Goal: Task Accomplishment & Management: Use online tool/utility

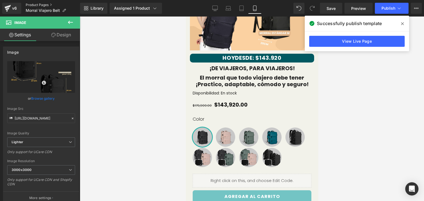
click at [43, 3] on link "Product Pages" at bounding box center [53, 5] width 54 height 4
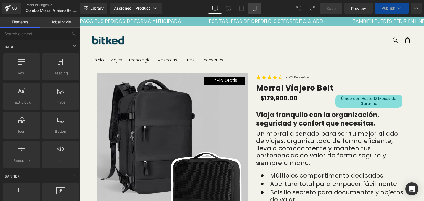
click at [255, 10] on icon at bounding box center [254, 10] width 3 height 0
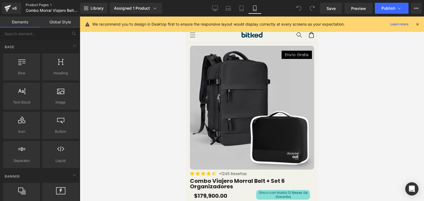
click at [49, 4] on link "Product Pages" at bounding box center [57, 5] width 63 height 4
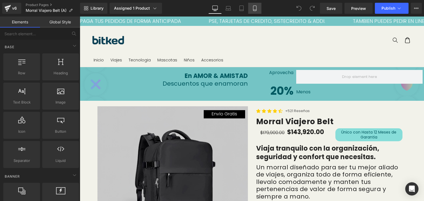
click at [257, 8] on link "Mobile" at bounding box center [254, 8] width 13 height 11
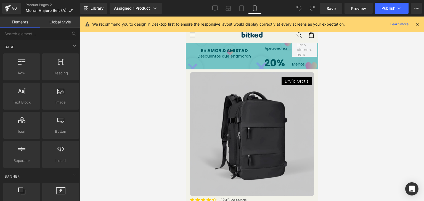
click at [353, 83] on div at bounding box center [252, 109] width 344 height 185
click at [388, 76] on div at bounding box center [252, 109] width 344 height 185
click at [419, 23] on icon at bounding box center [416, 24] width 5 height 5
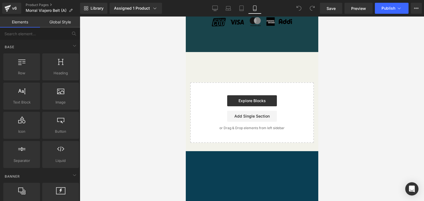
scroll to position [2508, 0]
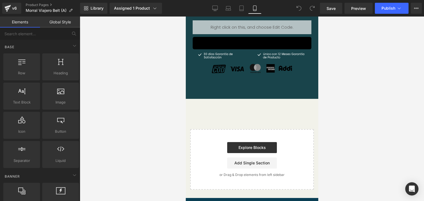
scroll to position [2418, 0]
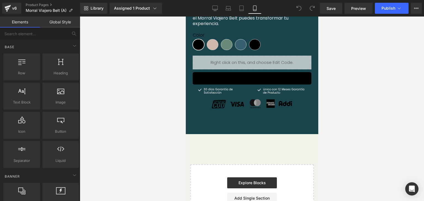
click at [49, 8] on p "Morral Viajero Belt (A)" at bounding box center [48, 10] width 51 height 7
click at [44, 4] on link "Product Pages" at bounding box center [53, 5] width 54 height 4
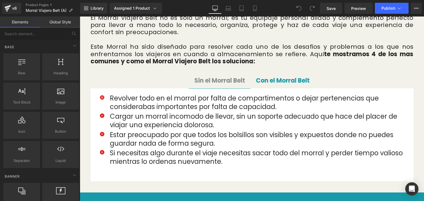
scroll to position [419, 0]
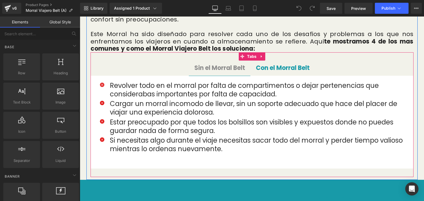
click at [342, 76] on div "Icon Revolver todo en el morral por falta de compartimentos o dejar pertenencia…" at bounding box center [251, 122] width 323 height 93
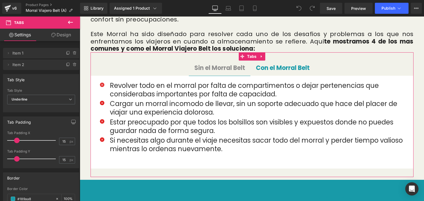
click at [58, 35] on link "Design" at bounding box center [61, 35] width 40 height 12
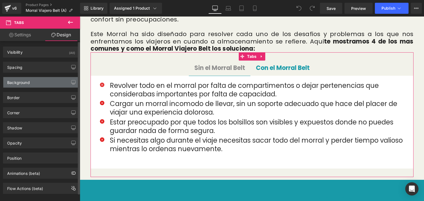
click at [36, 86] on div "Background" at bounding box center [41, 82] width 76 height 10
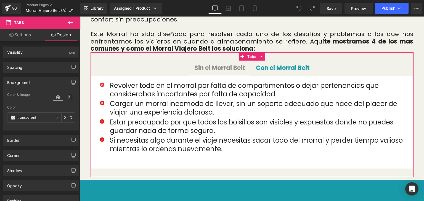
click at [60, 33] on link "Design" at bounding box center [61, 35] width 40 height 12
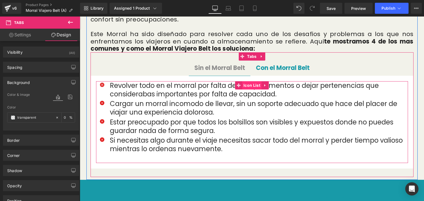
click at [249, 81] on span "Icon List" at bounding box center [252, 85] width 20 height 8
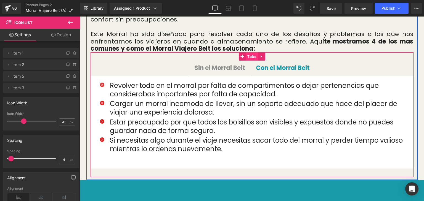
click at [252, 52] on span "Tabs" at bounding box center [251, 56] width 12 height 8
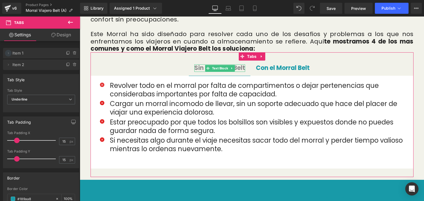
click at [8, 56] on span at bounding box center [8, 53] width 7 height 7
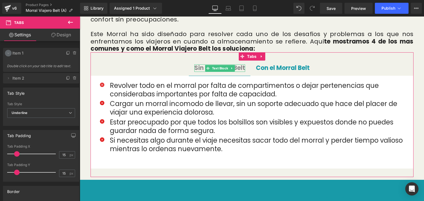
click at [8, 56] on span at bounding box center [8, 53] width 7 height 7
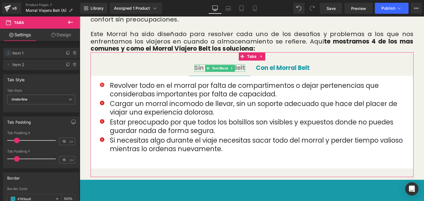
click at [8, 52] on icon at bounding box center [8, 53] width 4 height 4
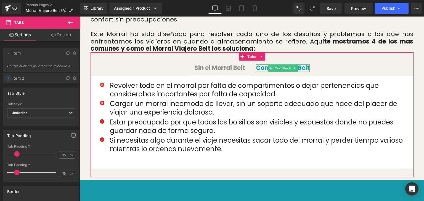
click at [9, 79] on icon at bounding box center [8, 78] width 4 height 4
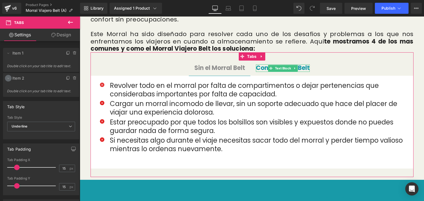
click at [9, 79] on icon at bounding box center [8, 78] width 4 height 4
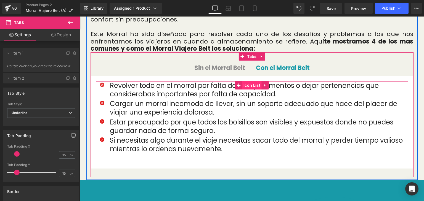
click at [246, 81] on span "Icon List" at bounding box center [252, 85] width 20 height 8
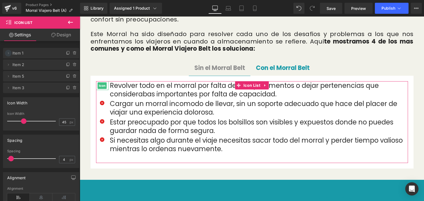
click at [8, 53] on icon at bounding box center [8, 53] width 4 height 4
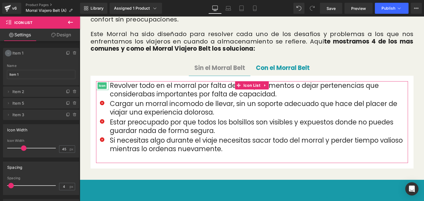
click at [8, 53] on icon at bounding box center [8, 53] width 4 height 4
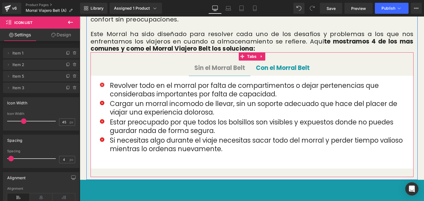
click at [95, 160] on div at bounding box center [251, 122] width 323 height 93
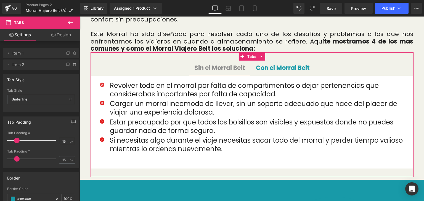
click at [61, 33] on link "Design" at bounding box center [61, 35] width 40 height 12
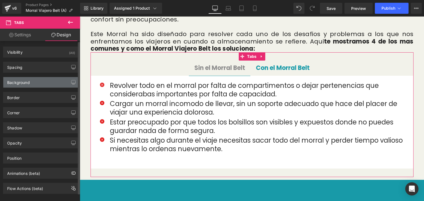
click at [39, 79] on div "Background" at bounding box center [41, 82] width 76 height 10
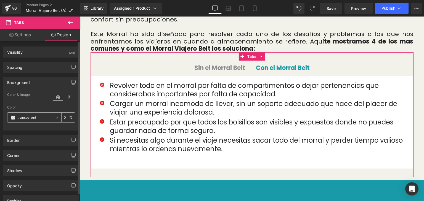
click at [36, 118] on input "text" at bounding box center [34, 118] width 35 height 6
paste input "f3f3eb"
type input "f3f3eb"
click at [61, 124] on div "Color f3f3eb %" at bounding box center [41, 117] width 68 height 23
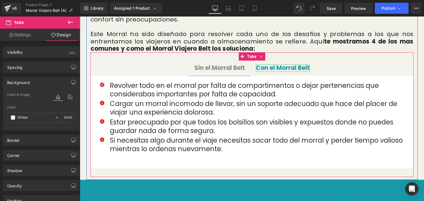
click at [277, 64] on strong "Con el Morral Belt" at bounding box center [283, 68] width 54 height 9
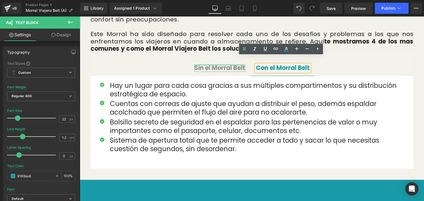
click at [223, 65] on div at bounding box center [219, 65] width 51 height 1
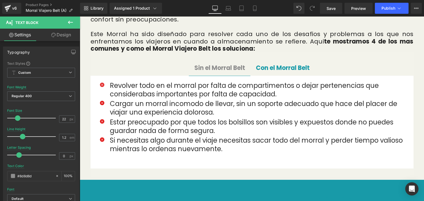
click at [65, 32] on link "Design" at bounding box center [61, 35] width 40 height 12
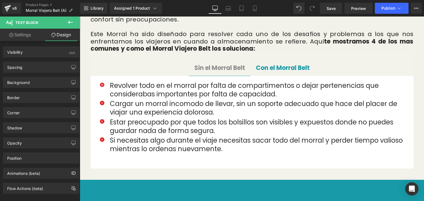
click at [22, 37] on link "Settings" at bounding box center [20, 35] width 40 height 12
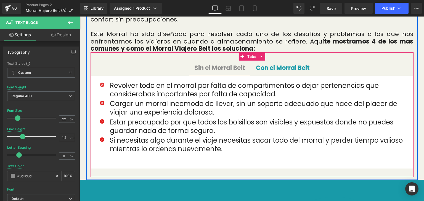
click at [244, 61] on span "Sin el Morral Belt Text Block" at bounding box center [220, 68] width 62 height 15
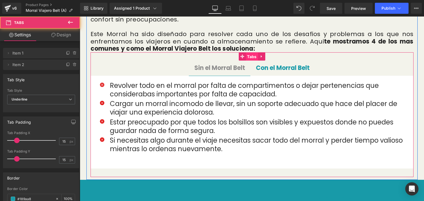
click at [254, 53] on span "Tabs" at bounding box center [251, 57] width 12 height 8
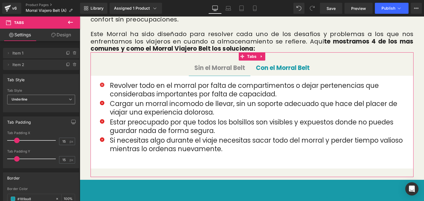
click at [35, 101] on span "Underline" at bounding box center [41, 100] width 68 height 10
click at [35, 101] on span "Underline" at bounding box center [40, 100] width 66 height 10
click at [8, 67] on span at bounding box center [8, 64] width 7 height 7
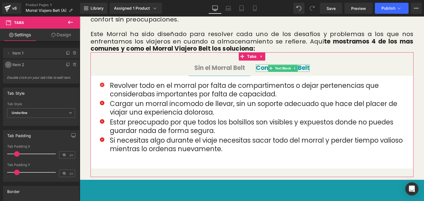
click at [8, 67] on icon at bounding box center [8, 65] width 4 height 4
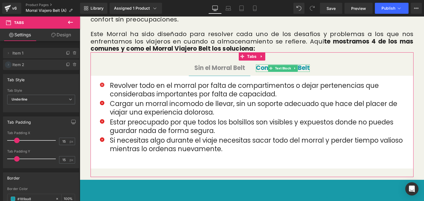
click at [8, 67] on icon at bounding box center [8, 65] width 4 height 4
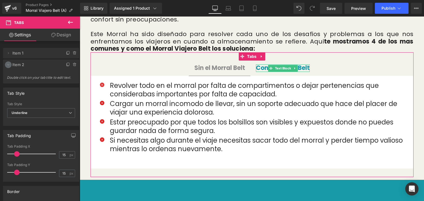
click at [8, 67] on icon at bounding box center [8, 65] width 4 height 4
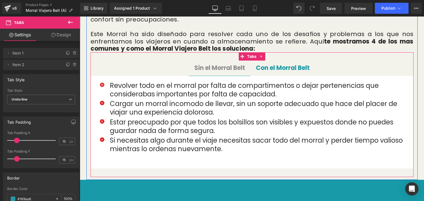
click at [80, 17] on div at bounding box center [80, 17] width 0 height 0
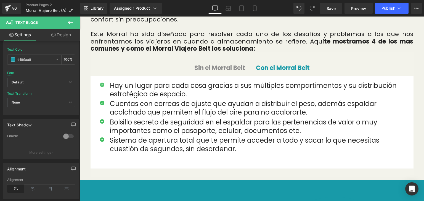
click at [79, 170] on b at bounding box center [79, 132] width 2 height 73
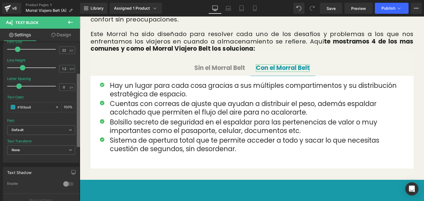
scroll to position [68, 0]
click at [77, 109] on b at bounding box center [78, 110] width 3 height 73
click at [62, 130] on b "Default" at bounding box center [40, 131] width 57 height 5
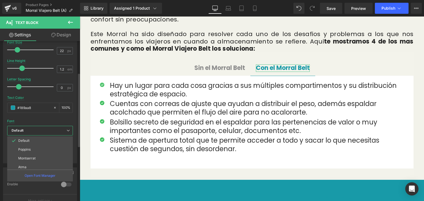
click at [62, 130] on b "Default" at bounding box center [39, 131] width 55 height 5
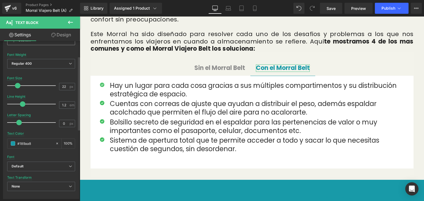
scroll to position [0, 0]
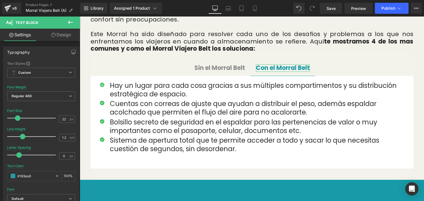
click at [68, 34] on link "Design" at bounding box center [61, 35] width 40 height 12
click at [0, 0] on div "Border Border Style Custom" at bounding box center [0, 0] width 0 height 0
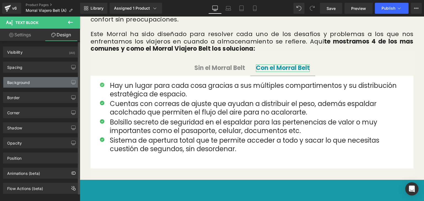
click at [44, 86] on div "Background" at bounding box center [41, 82] width 76 height 10
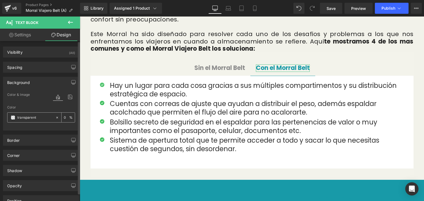
click at [40, 120] on input "text" at bounding box center [34, 118] width 35 height 6
paste input "f3f3eb"
type input "f3f3eb"
click at [64, 129] on div "Color & Image color Color f3f3eb % Image Replace Image Upload image or Browse g…" at bounding box center [41, 111] width 76 height 39
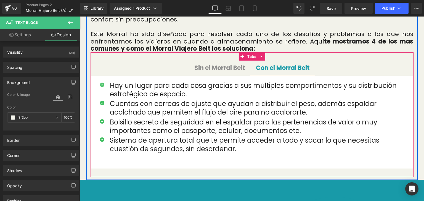
click at [90, 76] on div "Icon Hay un lugar para cada cosa gracias a sus múltiples compartimentos y su di…" at bounding box center [251, 122] width 323 height 93
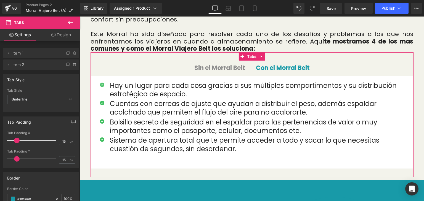
click at [73, 181] on div "Border" at bounding box center [41, 178] width 76 height 10
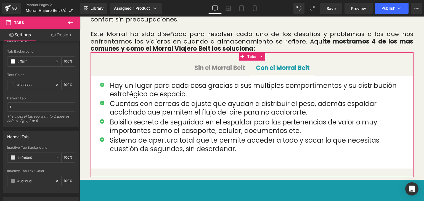
scroll to position [188, 0]
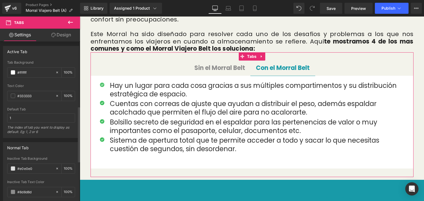
click at [6, 69] on div "#FFFFFF Tab Background #ffffff 100 % #333333 Text Color #333333 100 % 1 Default…" at bounding box center [41, 99] width 76 height 77
paste input "f3f3eb"
type input "f3f3eb"
click at [37, 82] on div at bounding box center [41, 83] width 68 height 4
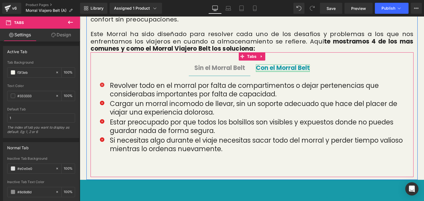
click at [271, 71] on div at bounding box center [283, 71] width 54 height 1
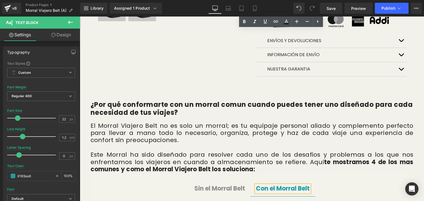
scroll to position [0, 0]
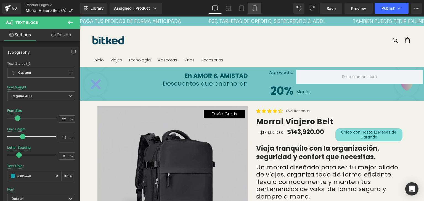
click at [252, 7] on icon at bounding box center [255, 9] width 6 height 6
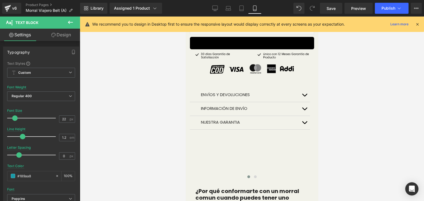
scroll to position [295, 0]
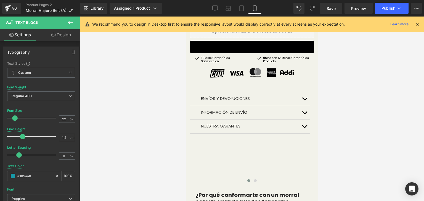
click at [304, 100] on span "button" at bounding box center [304, 100] width 0 height 0
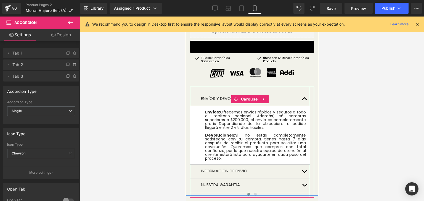
click at [192, 106] on article "Envíos: Ofrecemos envíos rápidos y seguros a todo el territorio nacional. Ademá…" at bounding box center [249, 135] width 120 height 59
click at [250, 95] on span "Carousel" at bounding box center [249, 99] width 20 height 8
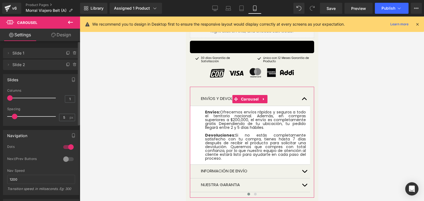
click at [77, 98] on div "Slides 3 Columns 3 3 Columns 3 3 Columns 3 1 Columns 1 5px Spacing 5 px 5px Spa…" at bounding box center [41, 98] width 82 height 56
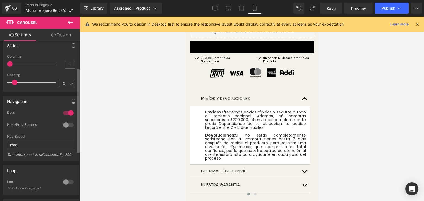
scroll to position [0, 0]
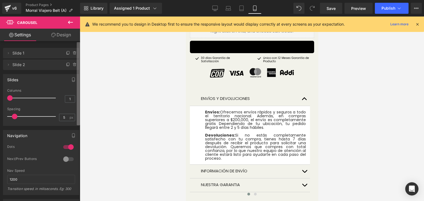
click at [92, 53] on div "Carousel You are previewing how the will restyle your page. You can not edit El…" at bounding box center [212, 105] width 424 height 211
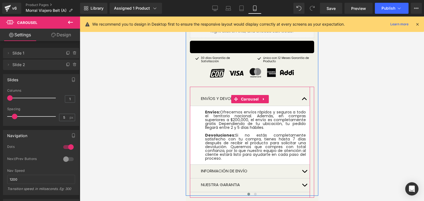
click at [193, 123] on article "Envíos: Ofrecemos envíos rápidos y seguros a todo el territorio nacional. Ademá…" at bounding box center [249, 135] width 120 height 59
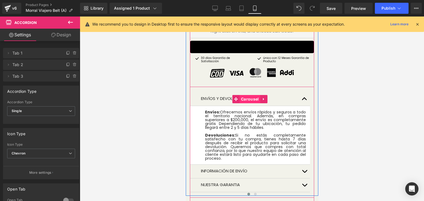
click at [244, 95] on span "Carousel" at bounding box center [249, 99] width 20 height 8
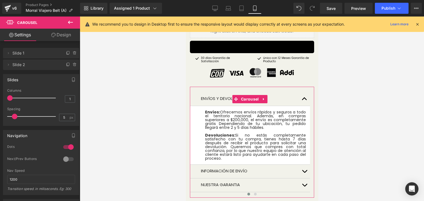
click at [59, 33] on link "Design" at bounding box center [61, 35] width 40 height 12
click at [0, 0] on div "Background" at bounding box center [0, 0] width 0 height 0
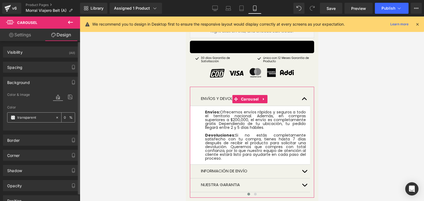
click at [32, 118] on input "text" at bounding box center [34, 118] width 35 height 6
paste input "f3f3eb"
type input "f3f3eb"
click at [65, 102] on div at bounding box center [64, 103] width 22 height 4
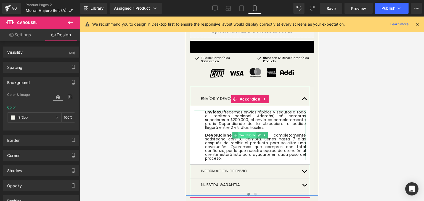
click at [245, 132] on span "Text Block" at bounding box center [246, 135] width 18 height 7
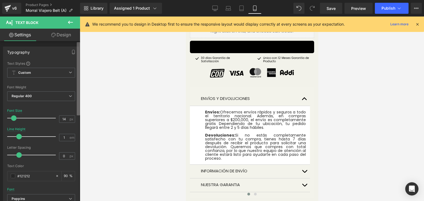
click at [81, 63] on div "Text Block You are previewing how the will restyle your page. You can not edit …" at bounding box center [212, 105] width 424 height 211
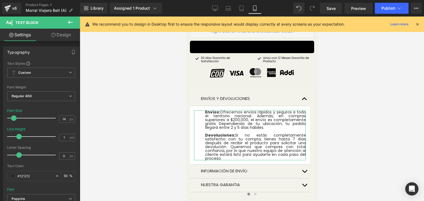
click at [58, 32] on link "Design" at bounding box center [61, 35] width 40 height 12
click at [0, 0] on div "Background" at bounding box center [0, 0] width 0 height 0
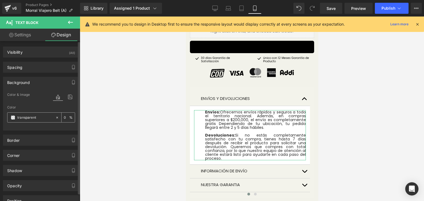
click at [42, 119] on input "text" at bounding box center [34, 118] width 35 height 6
paste input "f3f3eb"
type input "f3f3eb"
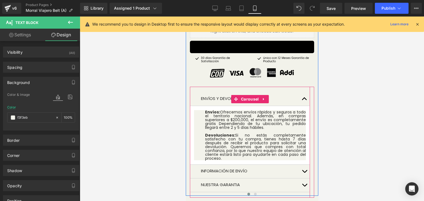
click at [192, 106] on article "Envíos: Ofrecemos envíos rápidos y seguros a todo el territorio nacional. Ademá…" at bounding box center [249, 135] width 120 height 59
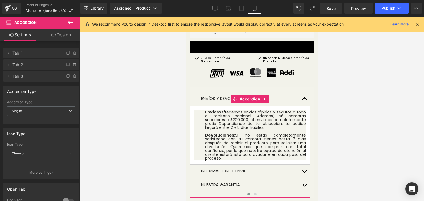
click at [76, 92] on div "Accordion Type" at bounding box center [41, 91] width 76 height 10
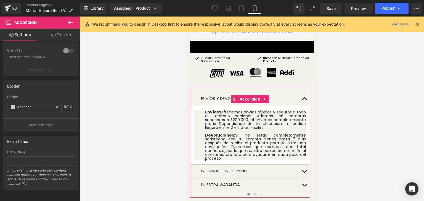
scroll to position [153, 0]
drag, startPoint x: 39, startPoint y: 104, endPoint x: 0, endPoint y: 102, distance: 39.2
click at [0, 102] on div "Border #cecece Border #cecece 100 % More settings" at bounding box center [41, 103] width 82 height 55
paste input "f3f3eb"
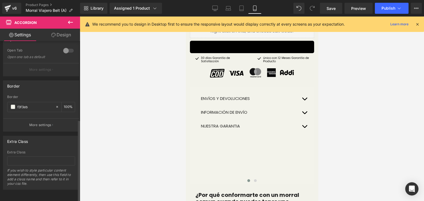
type input "f3f3eb"
click at [44, 110] on div "Border f3f3eb 100 %" at bounding box center [41, 106] width 68 height 23
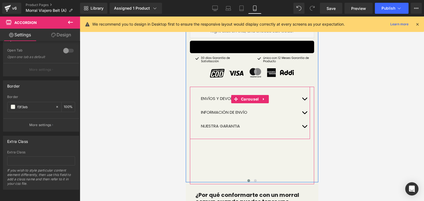
click at [304, 100] on span "button" at bounding box center [304, 100] width 0 height 0
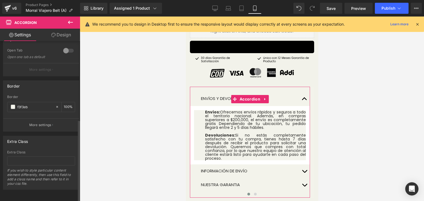
click at [53, 91] on div "Border #cecece Border f3f3eb 100 % More settings" at bounding box center [41, 106] width 76 height 51
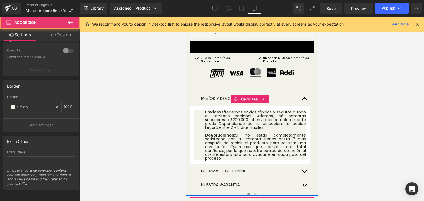
click at [232, 106] on article "Envíos: Ofrecemos envíos rápidos y seguros a todo el territorio nacional. Ademá…" at bounding box center [249, 135] width 120 height 59
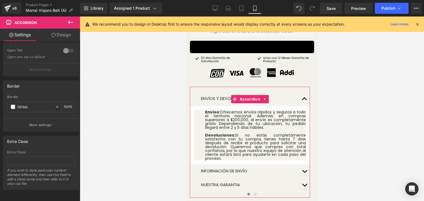
click at [65, 39] on link "Design" at bounding box center [61, 35] width 40 height 12
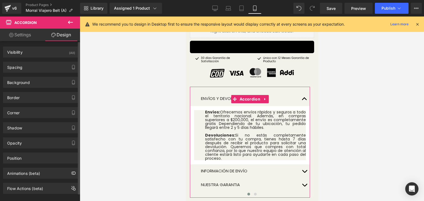
click at [38, 87] on div "Background Color & Image color Color % Image Replace Image Upload image or Brow…" at bounding box center [41, 82] width 76 height 11
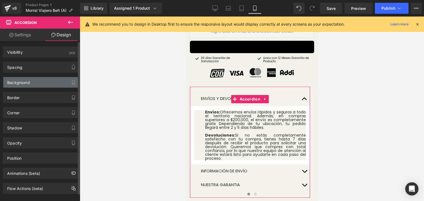
click at [35, 84] on div "Background" at bounding box center [41, 82] width 76 height 10
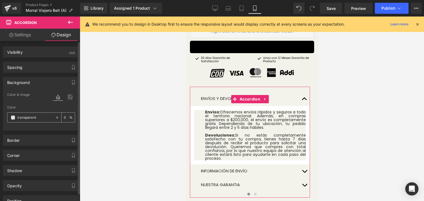
click at [38, 117] on input "text" at bounding box center [34, 118] width 35 height 6
paste input "f3f3eb"
type input "f3f3eb"
click at [68, 108] on div "Color f3f3eb %" at bounding box center [41, 117] width 68 height 23
click at [72, 108] on div "Color f3f3eb %" at bounding box center [41, 117] width 68 height 23
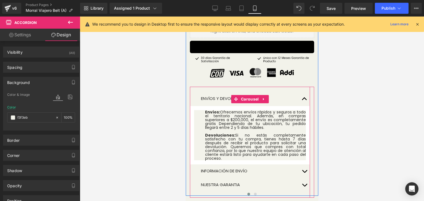
click at [185, 17] on div at bounding box center [185, 17] width 0 height 0
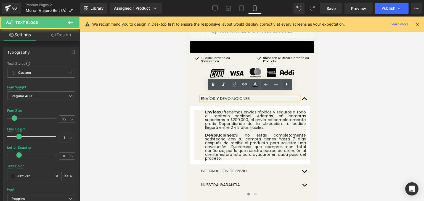
click at [302, 96] on button "button" at bounding box center [303, 99] width 11 height 14
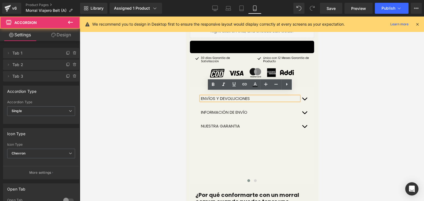
click at [302, 96] on button "button" at bounding box center [303, 99] width 11 height 14
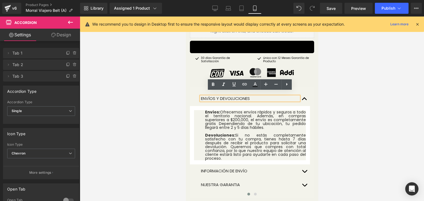
click at [303, 168] on button "button" at bounding box center [303, 172] width 11 height 14
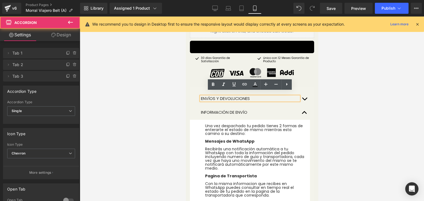
click at [306, 121] on article "Una vez despachado tu pedido tienes 2 formas de enterarte el estado de mismo mi…" at bounding box center [249, 161] width 120 height 82
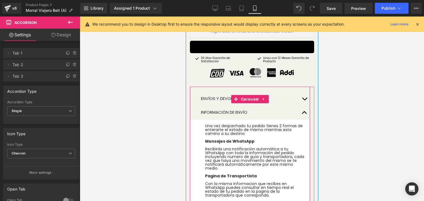
click at [267, 87] on div "ENVÍOS Y DEVOLUCIONES Text Block Envíos: Ofrecemos envíos rápidos y seguros a t…" at bounding box center [249, 154] width 120 height 134
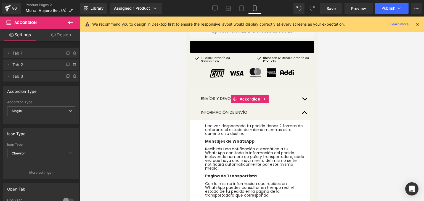
click at [63, 37] on link "Design" at bounding box center [61, 35] width 40 height 12
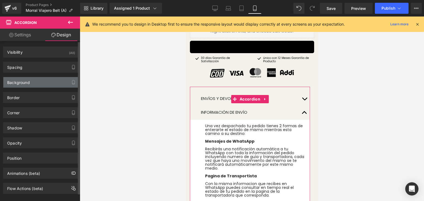
click at [35, 85] on div "Background" at bounding box center [41, 82] width 76 height 10
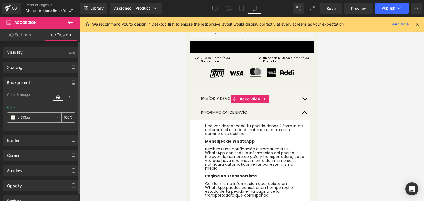
click at [34, 117] on input "text" at bounding box center [34, 118] width 35 height 6
paste input "text"
type input "f3f3eb"
click at [44, 127] on div at bounding box center [41, 127] width 68 height 4
click at [30, 117] on input "f3f3eb" at bounding box center [34, 118] width 35 height 6
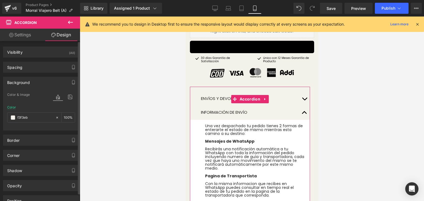
click at [50, 127] on div at bounding box center [41, 127] width 68 height 4
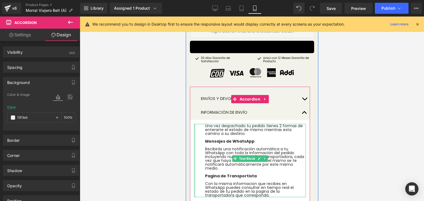
click at [194, 126] on div at bounding box center [194, 160] width 1 height 73
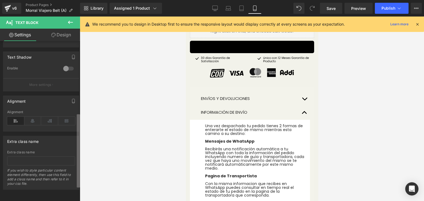
scroll to position [0, 0]
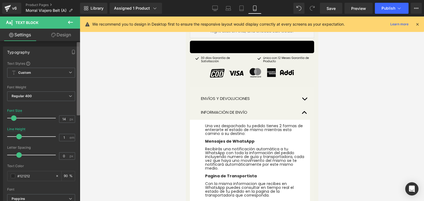
click at [74, 57] on div "Typography Text Styles Custom Custom Setup Global Style Custom Setup Global Sty…" at bounding box center [40, 122] width 80 height 163
click at [307, 108] on button "button" at bounding box center [303, 113] width 11 height 14
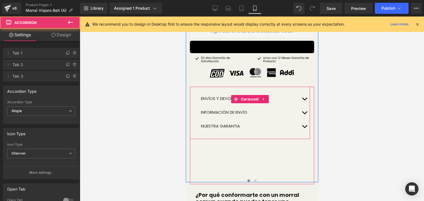
click at [302, 126] on button "button" at bounding box center [303, 127] width 11 height 14
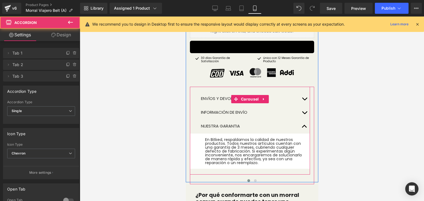
click at [302, 126] on button "button" at bounding box center [303, 127] width 11 height 14
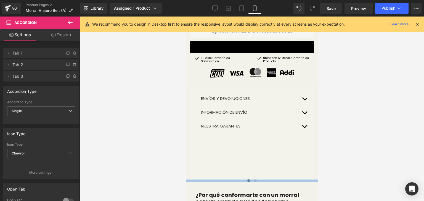
click at [252, 180] on div at bounding box center [251, 181] width 132 height 3
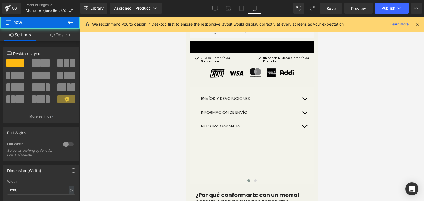
click at [253, 180] on div at bounding box center [251, 181] width 132 height 3
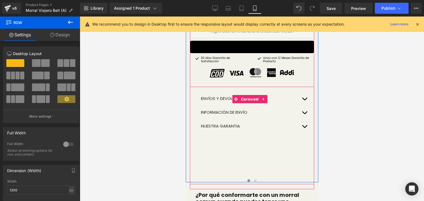
click at [247, 180] on span at bounding box center [248, 181] width 3 height 3
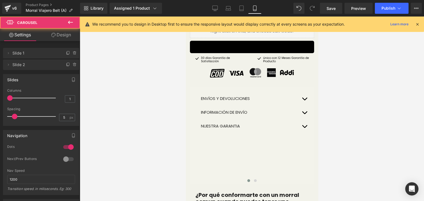
click at [325, 129] on div at bounding box center [252, 109] width 344 height 185
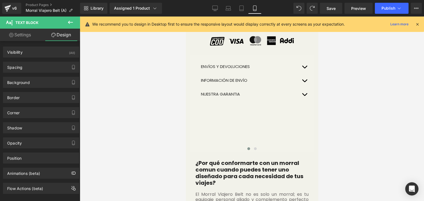
scroll to position [313, 0]
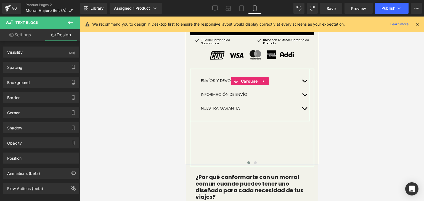
click at [303, 78] on button "button" at bounding box center [303, 81] width 11 height 14
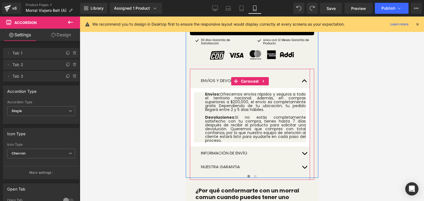
click at [230, 74] on div "ENVÍOS Y DEVOLUCIONES Text Block" at bounding box center [249, 81] width 120 height 14
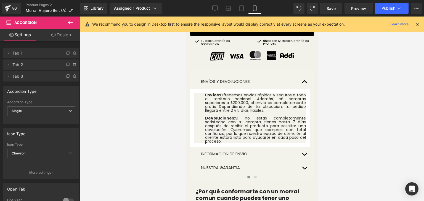
scroll to position [287, 0]
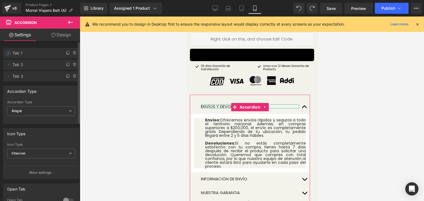
click at [7, 53] on icon at bounding box center [8, 53] width 4 height 4
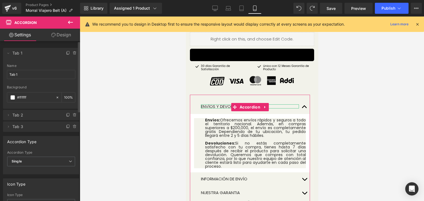
drag, startPoint x: 33, startPoint y: 97, endPoint x: 0, endPoint y: 95, distance: 33.5
click at [0, 95] on div "Delete Cancel Tab 1 Tab 1 Name Tab 1 #FFFFFF Background #ffffff 100 % Delete Ca…" at bounding box center [41, 87] width 82 height 90
paste input "f3f3eb"
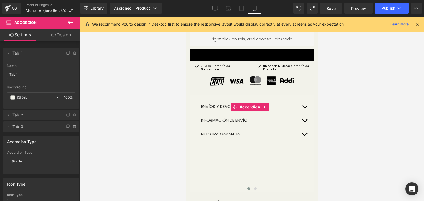
type input "f3f3eb"
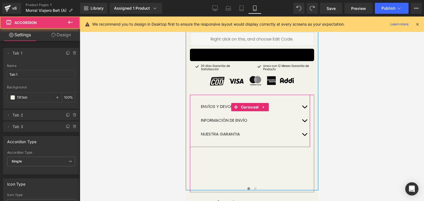
click at [301, 102] on button "button" at bounding box center [303, 107] width 11 height 14
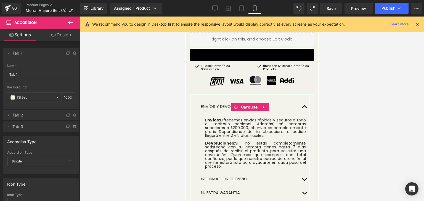
click at [301, 102] on button "button" at bounding box center [303, 107] width 11 height 14
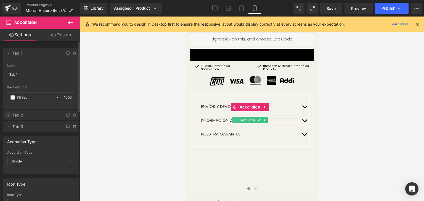
click at [8, 114] on icon at bounding box center [8, 115] width 1 height 2
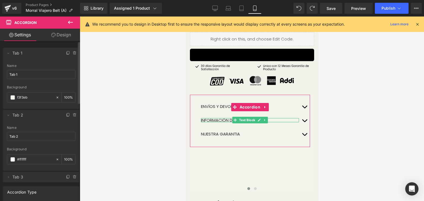
drag, startPoint x: 29, startPoint y: 158, endPoint x: 4, endPoint y: 157, distance: 24.3
click at [4, 157] on div "Tab 2 Name Tab 2 #FFFFFF Background #ffffff 100 %" at bounding box center [41, 148] width 76 height 45
paste input "f3f3eb"
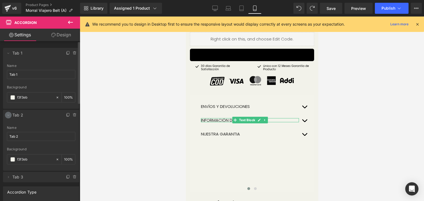
type input "f3f3eb"
click at [7, 112] on li "Delete Cancel Tab 2 Tab 2 Name Tab 2 #FFFFFF Background f3f3eb 100 %" at bounding box center [41, 140] width 76 height 61
click at [9, 115] on icon at bounding box center [8, 115] width 4 height 4
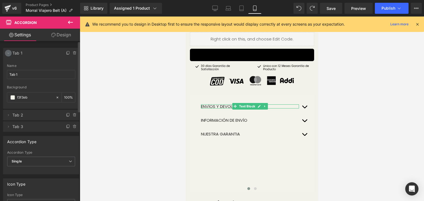
click at [7, 50] on span at bounding box center [8, 53] width 7 height 7
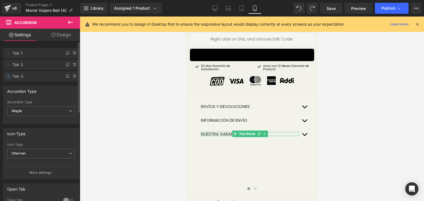
click at [8, 77] on icon at bounding box center [8, 76] width 1 height 2
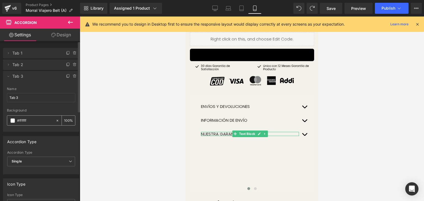
drag, startPoint x: 32, startPoint y: 123, endPoint x: 11, endPoint y: 123, distance: 21.0
click at [11, 123] on div "#ffffff" at bounding box center [31, 121] width 48 height 10
paste input "f3f3eb"
type input "f3f3eb"
click at [7, 80] on li "Delete Cancel Tab 3 Tab 3 Name Tab 3 #FFFFFF Background f3f3eb 100 %" at bounding box center [41, 101] width 76 height 61
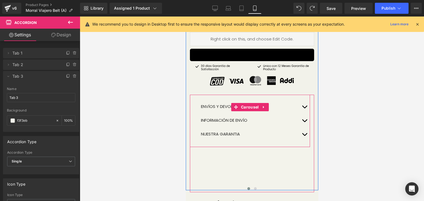
click at [301, 116] on button "button" at bounding box center [303, 121] width 11 height 14
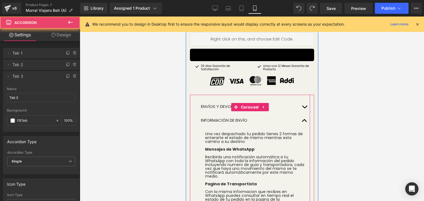
click at [301, 116] on button "button" at bounding box center [303, 121] width 11 height 14
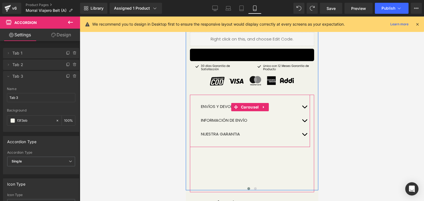
click at [304, 101] on button "button" at bounding box center [303, 107] width 11 height 14
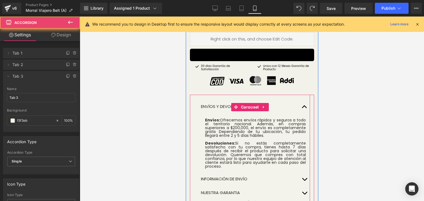
click at [304, 101] on button "button" at bounding box center [303, 107] width 11 height 14
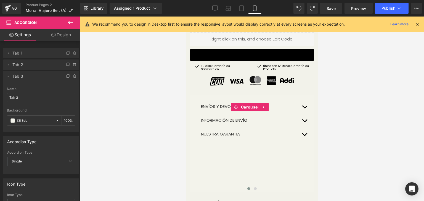
click at [303, 128] on button "button" at bounding box center [303, 135] width 11 height 14
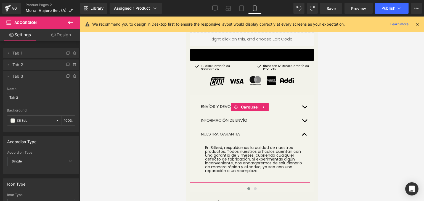
click at [303, 128] on button "button" at bounding box center [303, 135] width 11 height 14
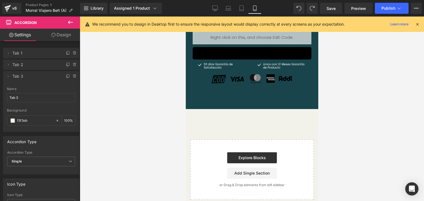
scroll to position [2394, 0]
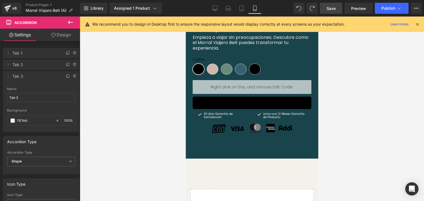
click at [333, 6] on span "Save" at bounding box center [330, 9] width 9 height 6
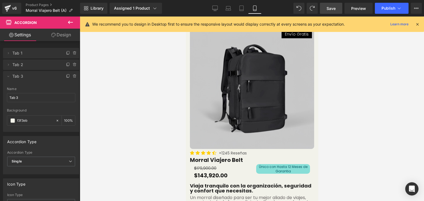
scroll to position [19, 0]
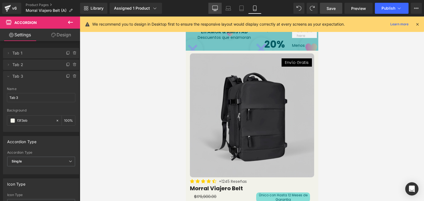
click at [215, 6] on icon at bounding box center [215, 9] width 6 height 6
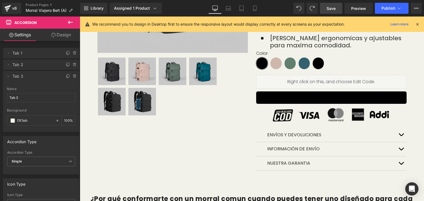
scroll to position [223, 0]
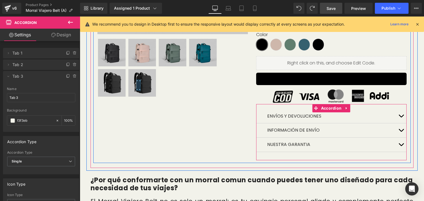
click at [397, 109] on button "button" at bounding box center [400, 116] width 11 height 14
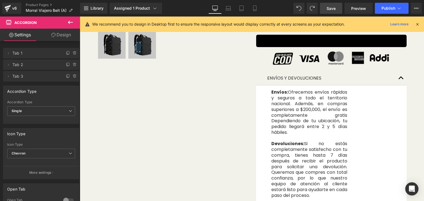
scroll to position [264, 0]
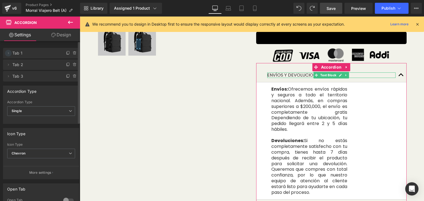
click at [10, 51] on span at bounding box center [8, 53] width 7 height 7
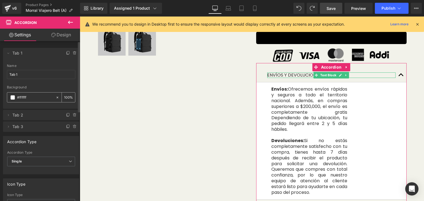
click at [34, 99] on input "#ffffff" at bounding box center [35, 98] width 36 height 6
drag, startPoint x: 34, startPoint y: 99, endPoint x: 7, endPoint y: 96, distance: 27.2
click at [7, 96] on div "#ffffff" at bounding box center [31, 98] width 48 height 10
paste input "f3f3eb"
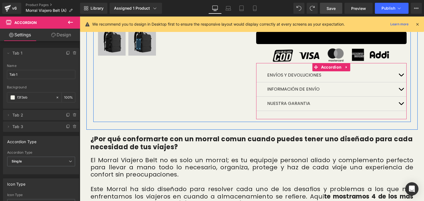
type input "f3f3eb"
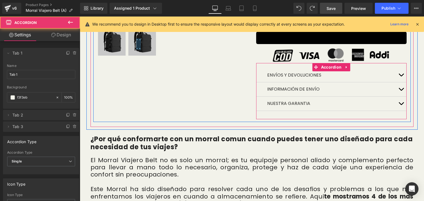
click at [401, 76] on span "button" at bounding box center [401, 76] width 0 height 0
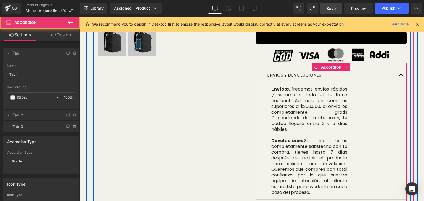
click at [398, 68] on button "button" at bounding box center [400, 75] width 11 height 14
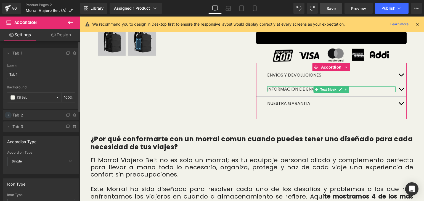
click at [6, 115] on span at bounding box center [8, 115] width 7 height 7
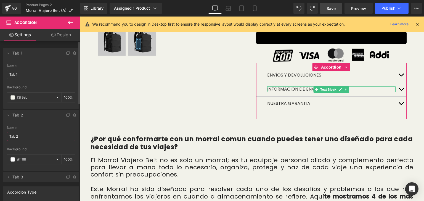
click at [19, 139] on input "Tab 2" at bounding box center [41, 136] width 68 height 9
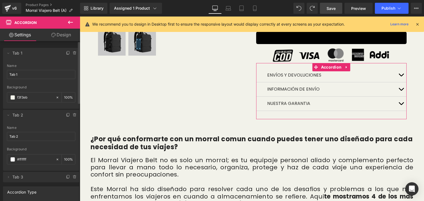
drag, startPoint x: 33, startPoint y: 157, endPoint x: 0, endPoint y: 159, distance: 33.1
click at [0, 159] on div "Delete Cancel Tab 1 Tab 1 Name Tab 1 #FFFFFF Background f3f3eb 100 % Delete Can…" at bounding box center [41, 112] width 82 height 140
paste input "f3f3eb"
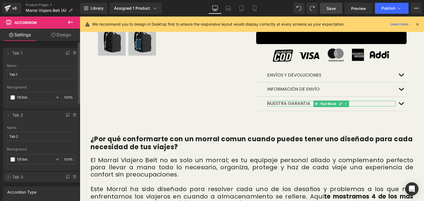
type input "f3f3eb"
click at [8, 175] on span at bounding box center [8, 177] width 7 height 7
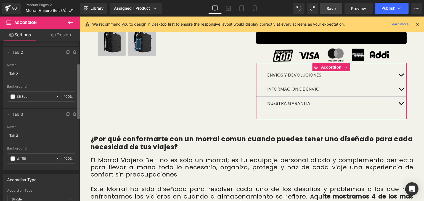
scroll to position [71, 0]
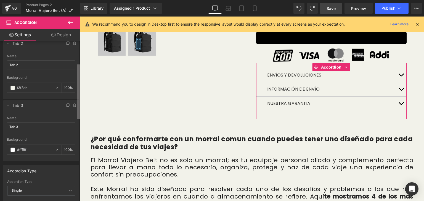
click at [79, 109] on b at bounding box center [78, 92] width 3 height 55
drag, startPoint x: 36, startPoint y: 148, endPoint x: 5, endPoint y: 148, distance: 30.6
click at [5, 148] on div "Tab 3 Name Tab 3 #FFFFFF Background #ffffff 100 %" at bounding box center [41, 139] width 76 height 45
paste input "f3f3eb"
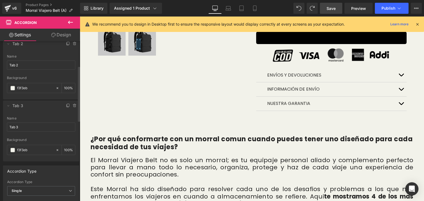
type input "f3f3eb"
click at [48, 135] on div at bounding box center [41, 137] width 68 height 4
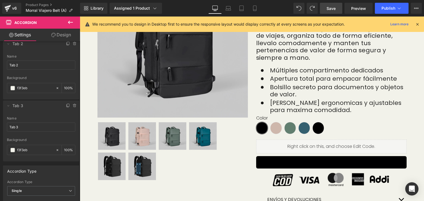
scroll to position [142, 0]
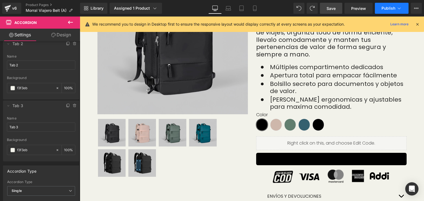
click at [387, 4] on button "Publish" at bounding box center [391, 8] width 34 height 11
click at [331, 8] on span "Save" at bounding box center [330, 9] width 9 height 6
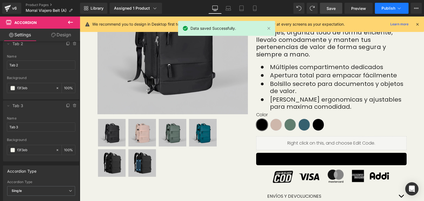
click at [394, 6] on span "Publish" at bounding box center [388, 8] width 14 height 4
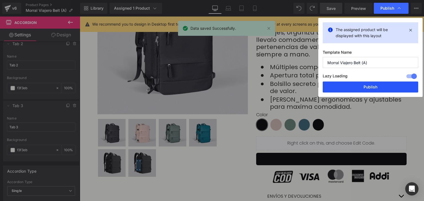
click at [366, 82] on button "Publish" at bounding box center [369, 87] width 95 height 11
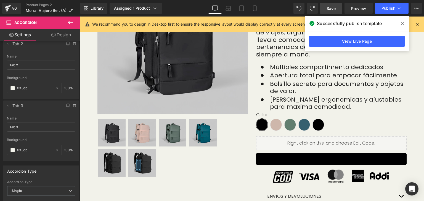
click at [417, 24] on icon at bounding box center [416, 24] width 5 height 5
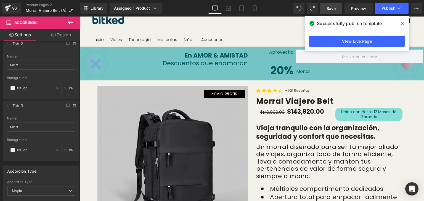
scroll to position [0, 0]
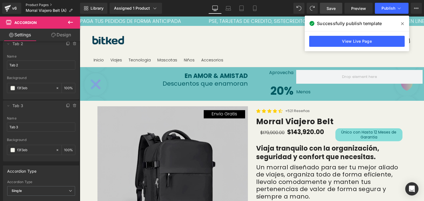
click at [40, 4] on link "Product Pages" at bounding box center [53, 5] width 54 height 4
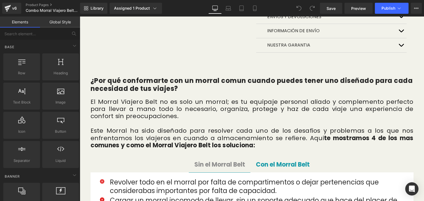
scroll to position [148, 0]
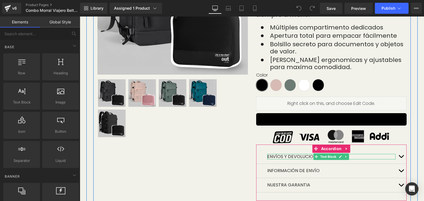
click at [388, 154] on p "ENVÍOS Y DEVOLUCIONES" at bounding box center [331, 157] width 128 height 6
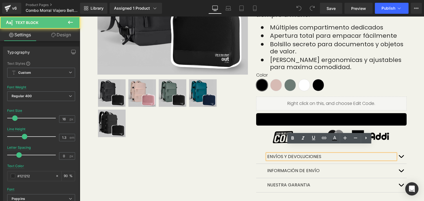
click at [396, 150] on button "button" at bounding box center [400, 157] width 11 height 14
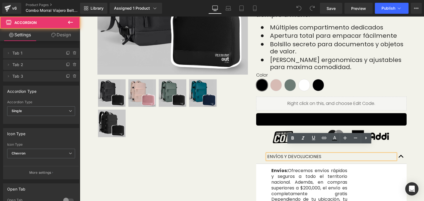
click at [396, 150] on button "button" at bounding box center [400, 157] width 11 height 14
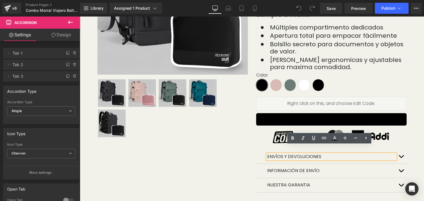
click at [396, 150] on button "button" at bounding box center [400, 157] width 11 height 14
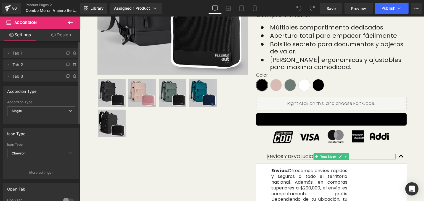
click at [5, 52] on li "Delete Cancel Tab 1 Tab 1 Name Tab 1 #FFFFFF Background #ffffff 100 %" at bounding box center [41, 53] width 76 height 10
click at [6, 52] on icon at bounding box center [8, 53] width 4 height 4
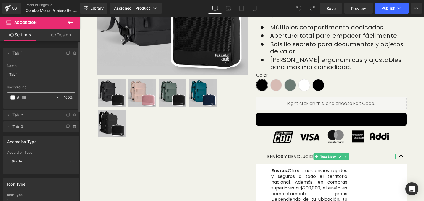
drag, startPoint x: 28, startPoint y: 96, endPoint x: 15, endPoint y: 98, distance: 13.4
click at [15, 98] on div "#ffffff" at bounding box center [31, 98] width 48 height 10
paste input "f3f3eb"
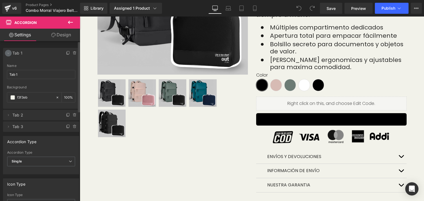
type input "f3f3eb"
click at [7, 53] on icon at bounding box center [8, 53] width 4 height 4
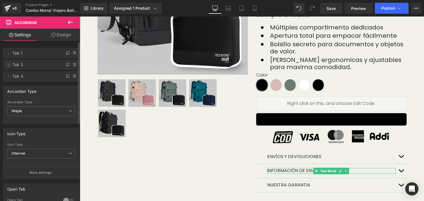
click at [7, 65] on icon at bounding box center [8, 65] width 4 height 4
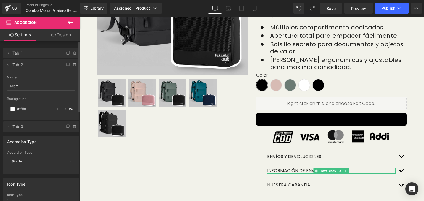
drag, startPoint x: 34, startPoint y: 107, endPoint x: 3, endPoint y: 109, distance: 30.9
click at [3, 109] on div "Tab 2 Name Tab 2 #FFFFFF Background #ffffff 100 %" at bounding box center [41, 98] width 76 height 45
paste input "f3f3eb"
type input "f3f3eb"
click at [9, 66] on icon at bounding box center [8, 65] width 4 height 4
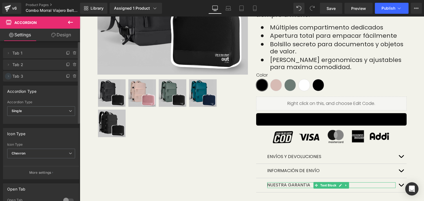
click at [7, 75] on icon at bounding box center [8, 76] width 4 height 4
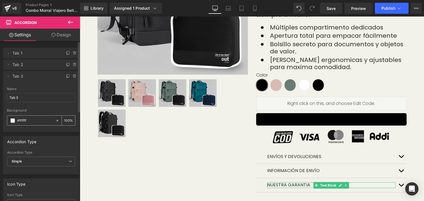
drag, startPoint x: 33, startPoint y: 120, endPoint x: 15, endPoint y: 120, distance: 17.9
click at [15, 120] on div "#ffffff" at bounding box center [31, 121] width 48 height 10
paste input "f3f3eb"
type input "f3f3eb"
click at [9, 76] on icon at bounding box center [8, 76] width 4 height 4
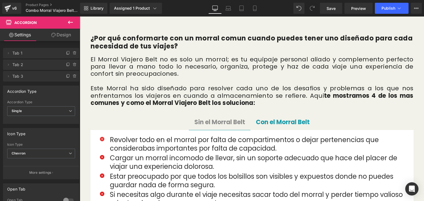
scroll to position [397, 0]
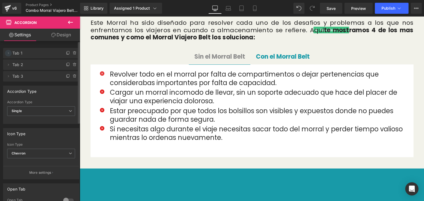
click at [9, 53] on icon at bounding box center [8, 53] width 1 height 2
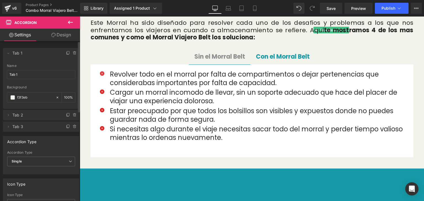
drag, startPoint x: 38, startPoint y: 100, endPoint x: 3, endPoint y: 97, distance: 34.8
click at [3, 97] on div "Tab 1 Name Tab 1 #FFFFFF Background f3f3eb 100 %" at bounding box center [41, 86] width 76 height 45
paste input "text"
type input "f3f3eb"
click at [9, 54] on icon at bounding box center [8, 53] width 4 height 4
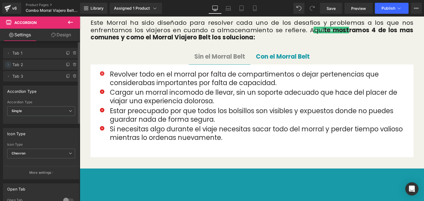
click at [7, 63] on icon at bounding box center [8, 65] width 4 height 4
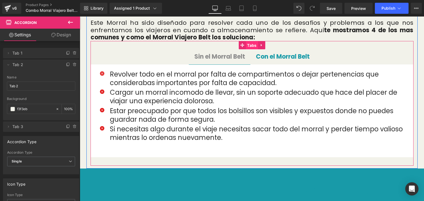
click at [250, 41] on span "Tabs" at bounding box center [251, 45] width 12 height 8
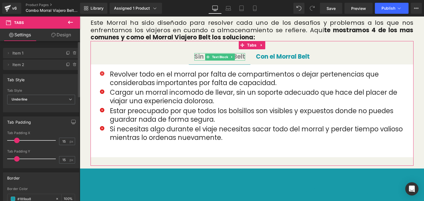
click at [9, 49] on li "Delete Cancel Item 1 Double click on your tab title to edit text." at bounding box center [41, 53] width 76 height 10
click at [9, 51] on icon at bounding box center [8, 53] width 4 height 4
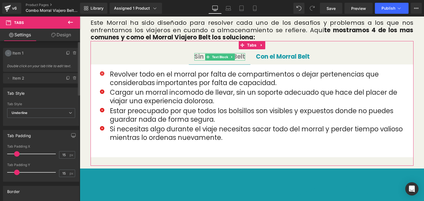
click at [8, 54] on icon at bounding box center [8, 53] width 4 height 4
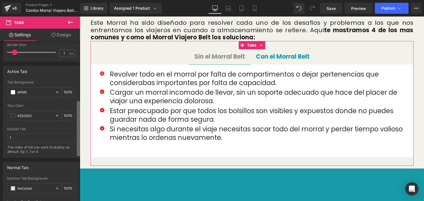
scroll to position [170, 0]
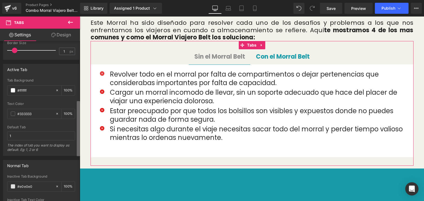
click at [77, 149] on b at bounding box center [78, 128] width 3 height 55
drag, startPoint x: 31, startPoint y: 89, endPoint x: 8, endPoint y: 90, distance: 22.9
click at [8, 90] on div "#ffffff" at bounding box center [31, 91] width 48 height 10
paste input "f3f3eb"
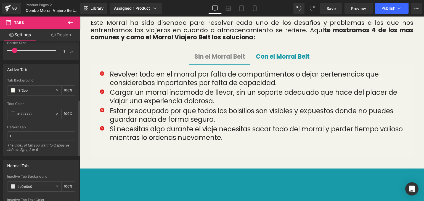
type input "f3f3eb"
click at [33, 100] on div at bounding box center [41, 100] width 68 height 4
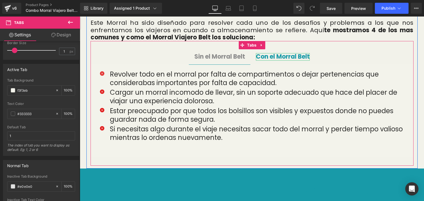
click at [295, 52] on strong "Con el Morral Belt" at bounding box center [283, 56] width 54 height 9
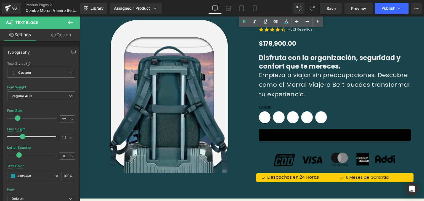
scroll to position [1998, 0]
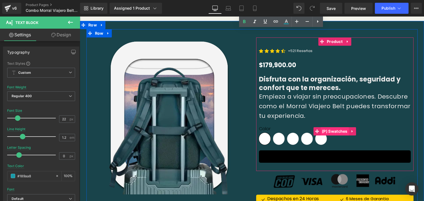
click at [334, 127] on span "(P) Swatches" at bounding box center [334, 131] width 28 height 8
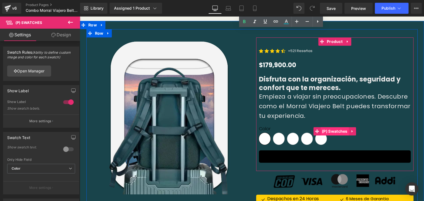
click at [333, 127] on span "(P) Swatches" at bounding box center [334, 131] width 28 height 8
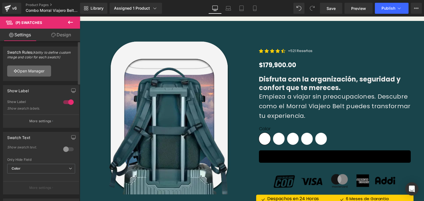
click at [35, 66] on link "Open Manager" at bounding box center [29, 71] width 44 height 11
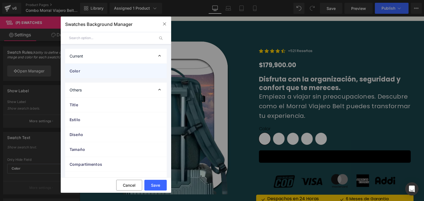
click at [115, 70] on span "Color" at bounding box center [110, 71] width 82 height 6
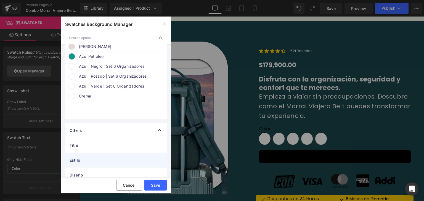
scroll to position [635, 0]
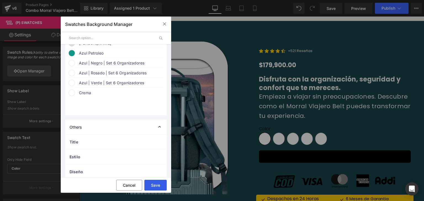
click at [152, 186] on button "Save" at bounding box center [155, 185] width 22 height 11
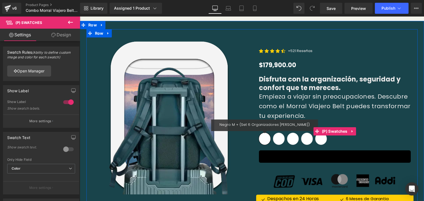
click at [261, 133] on span "Negro M + (Set 6 Organizadores [PERSON_NAME])" at bounding box center [265, 139] width 12 height 12
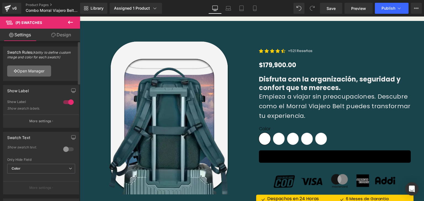
click at [39, 69] on link "Open Manager" at bounding box center [29, 71] width 44 height 11
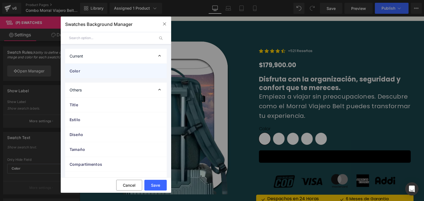
click at [112, 66] on div "Color" at bounding box center [115, 71] width 101 height 15
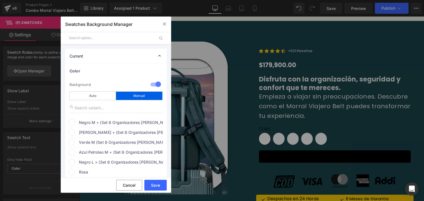
click at [72, 122] on span at bounding box center [71, 122] width 7 height 7
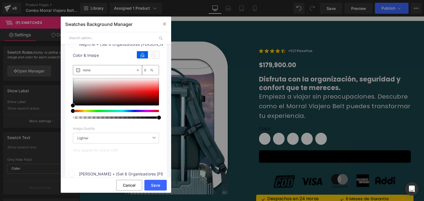
scroll to position [76, 0]
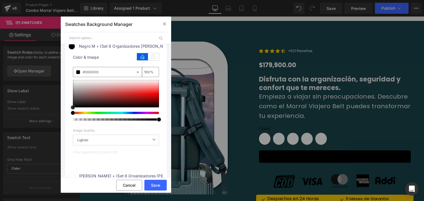
drag, startPoint x: 79, startPoint y: 102, endPoint x: 57, endPoint y: 116, distance: 26.1
click at [57, 116] on div "Swatches Background Manager Back to Library Insert Current Color 1 Background m…" at bounding box center [212, 100] width 424 height 201
click at [106, 49] on span "Negro M + (Set 6 Organizadores [PERSON_NAME])" at bounding box center [121, 46] width 84 height 7
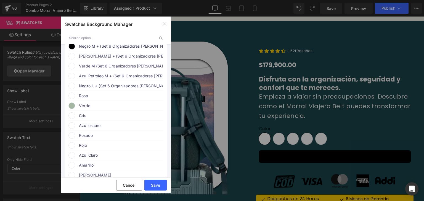
click at [111, 57] on span "[PERSON_NAME] + (Set 6 Organizadores [PERSON_NAME])" at bounding box center [121, 56] width 84 height 7
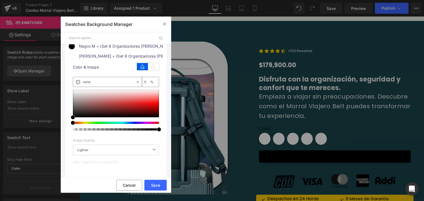
click at [111, 57] on span "[PERSON_NAME] + (Set 6 Organizadores [PERSON_NAME])" at bounding box center [121, 56] width 84 height 7
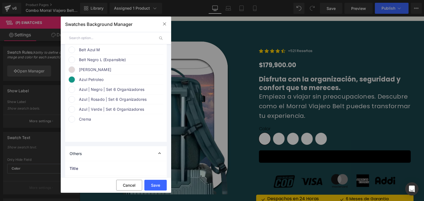
scroll to position [621, 0]
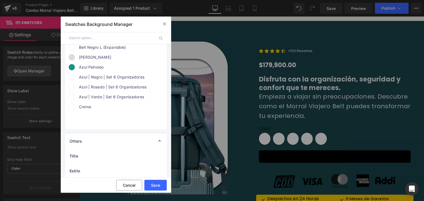
click at [91, 61] on span "[PERSON_NAME]" at bounding box center [121, 57] width 84 height 7
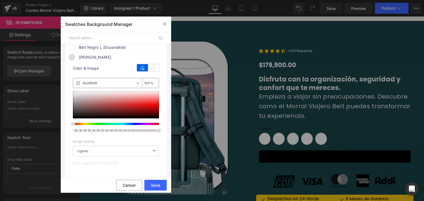
click at [103, 86] on input "#e2d9d9" at bounding box center [109, 83] width 53 height 6
drag, startPoint x: 103, startPoint y: 106, endPoint x: 82, endPoint y: 104, distance: 20.8
click at [82, 88] on div "#e2d9d9" at bounding box center [104, 83] width 63 height 10
click at [97, 61] on span "[PERSON_NAME]" at bounding box center [121, 57] width 84 height 7
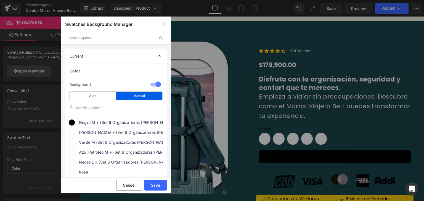
scroll to position [66, 0]
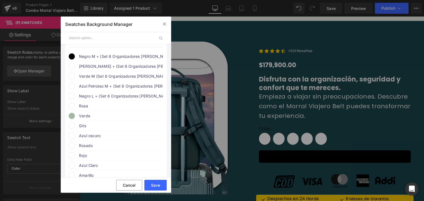
click at [109, 66] on span "[PERSON_NAME] + (Set 6 Organizadores [PERSON_NAME])" at bounding box center [121, 66] width 84 height 7
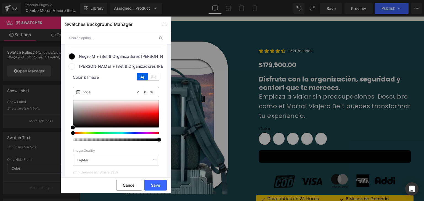
click at [94, 96] on div "none" at bounding box center [104, 92] width 63 height 10
click at [93, 94] on input "none" at bounding box center [109, 92] width 53 height 6
drag, startPoint x: 93, startPoint y: 94, endPoint x: 77, endPoint y: 96, distance: 15.5
click at [77, 96] on div "none" at bounding box center [104, 92] width 63 height 10
paste input "#e2d9d9"
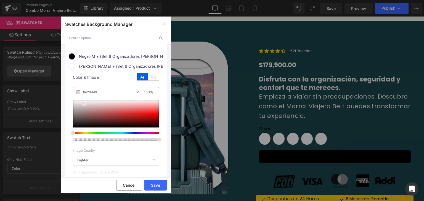
type input "#e2d9d9"
click at [97, 66] on span "[PERSON_NAME] + (Set 6 Organizadores [PERSON_NAME])" at bounding box center [121, 66] width 84 height 7
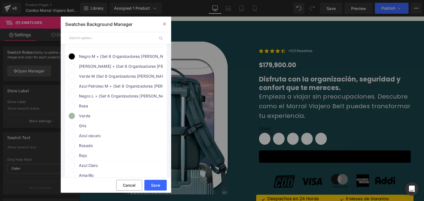
click at [97, 66] on span "[PERSON_NAME] + (Set 6 Organizadores [PERSON_NAME])" at bounding box center [121, 66] width 84 height 7
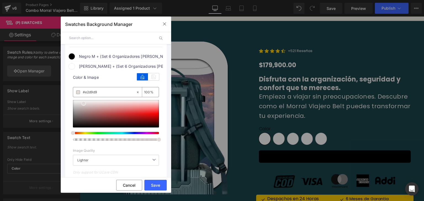
click at [98, 92] on input "#e2d9d9" at bounding box center [109, 92] width 53 height 6
click at [84, 105] on span at bounding box center [83, 103] width 4 height 4
click at [146, 67] on span "[PERSON_NAME] + (Set 6 Organizadores [PERSON_NAME])" at bounding box center [121, 66] width 84 height 7
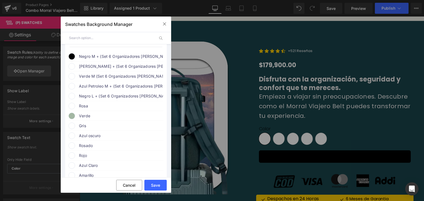
click at [68, 67] on span at bounding box center [71, 66] width 7 height 7
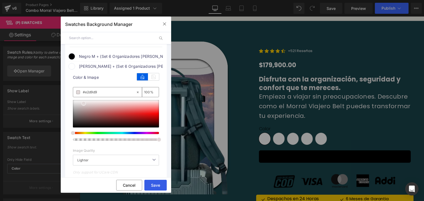
click at [159, 185] on button "Save" at bounding box center [155, 185] width 22 height 11
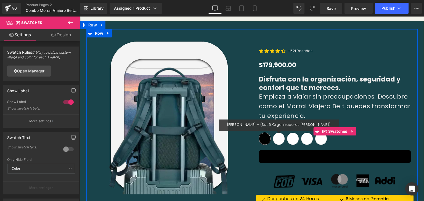
click at [277, 133] on span "[PERSON_NAME] + (Set 6 Organizadores [PERSON_NAME])" at bounding box center [279, 139] width 12 height 12
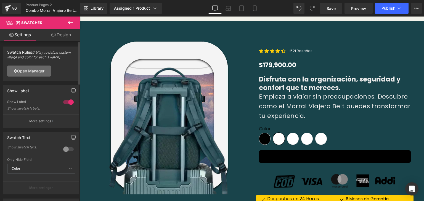
click at [35, 73] on link "Open Manager" at bounding box center [29, 71] width 44 height 11
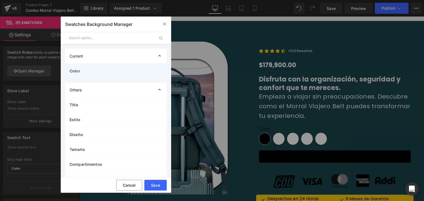
click at [82, 70] on span "Color" at bounding box center [110, 71] width 82 height 6
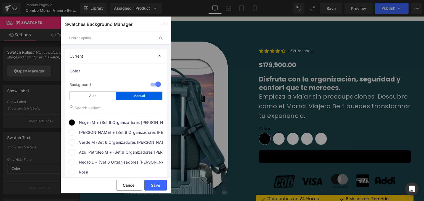
click at [77, 131] on div "[PERSON_NAME] + (Set 6 Organizadores [PERSON_NAME])" at bounding box center [115, 132] width 95 height 8
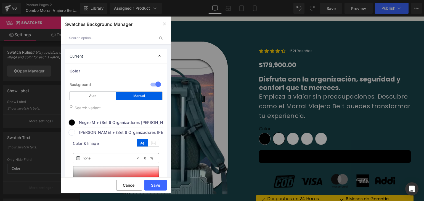
click at [102, 158] on input "none" at bounding box center [109, 159] width 53 height 6
drag, startPoint x: 102, startPoint y: 158, endPoint x: 80, endPoint y: 156, distance: 21.9
click at [80, 156] on div "none" at bounding box center [104, 159] width 63 height 10
paste input "#e2d9d9"
type input "#e2d9d9"
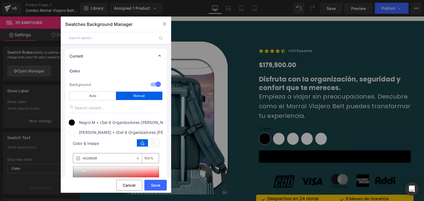
click at [79, 159] on span at bounding box center [78, 159] width 4 height 4
click at [83, 171] on span at bounding box center [83, 170] width 4 height 4
click at [145, 133] on span "[PERSON_NAME] + (Set 6 Organizadores [PERSON_NAME])" at bounding box center [121, 132] width 84 height 7
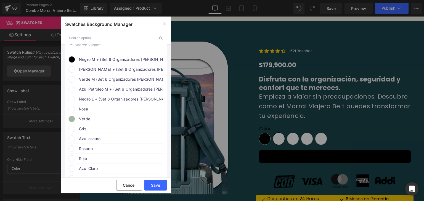
scroll to position [69, 0]
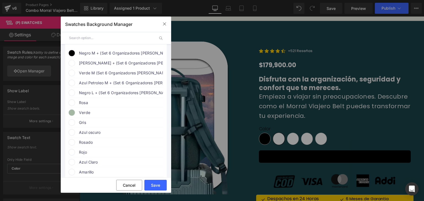
click at [91, 65] on span "[PERSON_NAME] + (Set 6 Organizadores [PERSON_NAME])" at bounding box center [121, 63] width 84 height 7
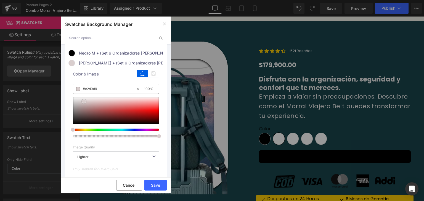
click at [84, 101] on span at bounding box center [84, 101] width 4 height 4
click at [144, 61] on span "[PERSON_NAME] + (Set 6 Organizadores [PERSON_NAME])" at bounding box center [121, 63] width 84 height 7
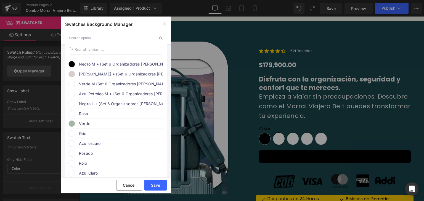
scroll to position [54, 0]
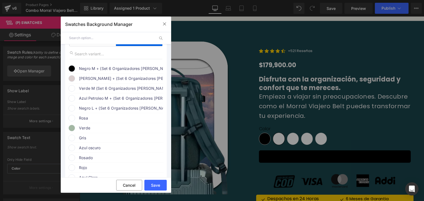
click at [100, 129] on span "Verde" at bounding box center [121, 128] width 84 height 7
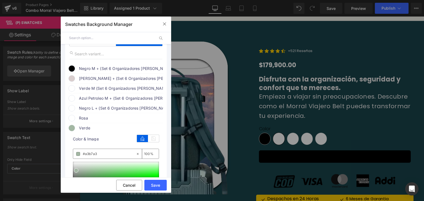
drag, startPoint x: 101, startPoint y: 155, endPoint x: 71, endPoint y: 152, distance: 30.1
click at [71, 152] on div "color Color & Image color rgba(163, 183, 163, 1) #a3b7a3 100 % Image Replace Im…" at bounding box center [115, 192] width 95 height 120
click at [99, 88] on span "Verde M (Set 6 Organizadores [PERSON_NAME])" at bounding box center [121, 88] width 84 height 7
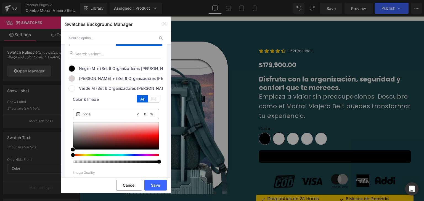
click at [99, 115] on input "none" at bounding box center [109, 114] width 53 height 6
drag, startPoint x: 99, startPoint y: 115, endPoint x: 75, endPoint y: 114, distance: 24.3
click at [75, 114] on div "none" at bounding box center [104, 114] width 63 height 10
paste input "#a3b7a3"
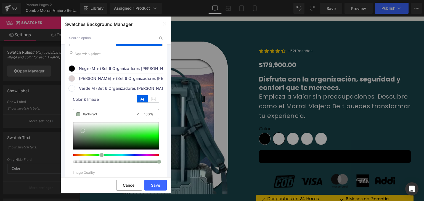
type input "#a3b7a3"
click at [83, 133] on span at bounding box center [83, 131] width 4 height 4
click at [146, 87] on span "Verde M (Set 6 Organizadores [PERSON_NAME])" at bounding box center [121, 88] width 84 height 7
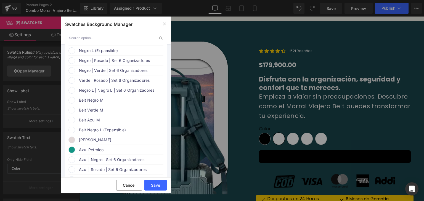
scroll to position [690, 0]
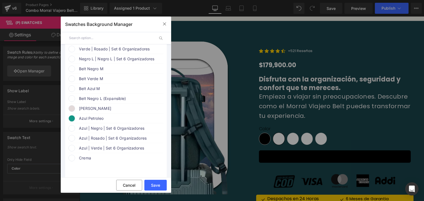
click at [109, 122] on span "Azul Petroleo" at bounding box center [121, 118] width 84 height 7
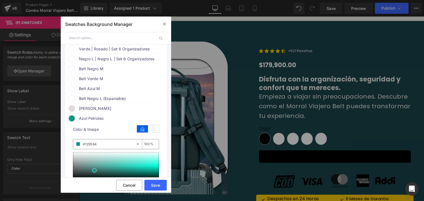
click at [102, 149] on div "#129584" at bounding box center [104, 145] width 63 height 10
drag, startPoint x: 102, startPoint y: 169, endPoint x: 69, endPoint y: 164, distance: 33.4
click at [69, 164] on div "color Color & Image color rgba(18, 149, 132, 1) #129584 100 % Image Replace Ima…" at bounding box center [115, 182] width 95 height 120
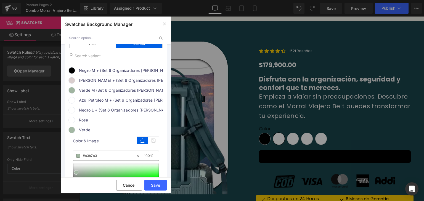
scroll to position [41, 0]
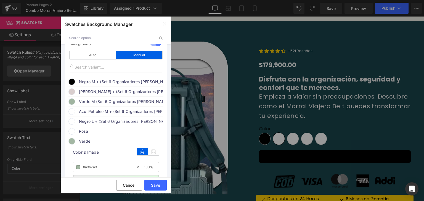
drag, startPoint x: 84, startPoint y: 119, endPoint x: 85, endPoint y: 116, distance: 2.8
click at [84, 112] on span "Azul Petroleo M + (Set 6 Organizadores [PERSON_NAME])" at bounding box center [121, 111] width 84 height 7
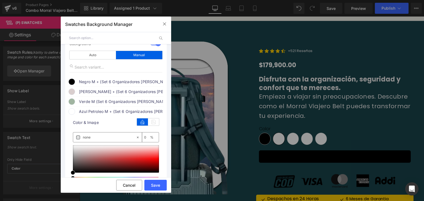
drag, startPoint x: 95, startPoint y: 140, endPoint x: 66, endPoint y: 140, distance: 28.1
paste input "#129584"
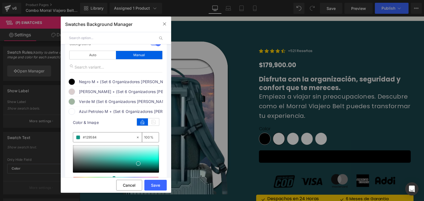
type input "#129584"
click at [139, 165] on span at bounding box center [138, 165] width 4 height 4
click at [95, 124] on span "Color & Image" at bounding box center [116, 123] width 86 height 4
click at [91, 115] on div "Azul Petroleo M + (Set 6 Organizadores [PERSON_NAME])" at bounding box center [115, 111] width 95 height 8
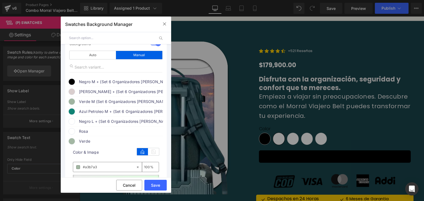
click at [87, 124] on span "Negro L + (Set 6 Organizadores [PERSON_NAME])" at bounding box center [121, 121] width 84 height 7
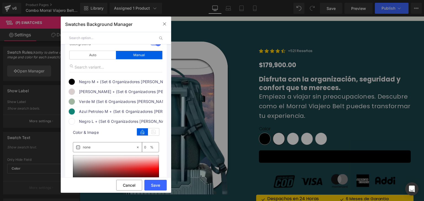
scroll to position [103, 0]
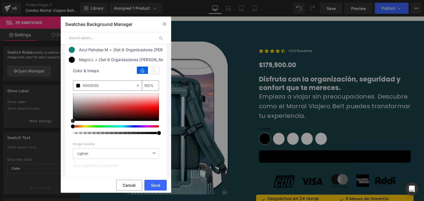
drag, startPoint x: 77, startPoint y: 119, endPoint x: 63, endPoint y: 129, distance: 17.3
click at [140, 61] on span "Negro L + (Set 6 Organizadores [PERSON_NAME])" at bounding box center [121, 60] width 84 height 7
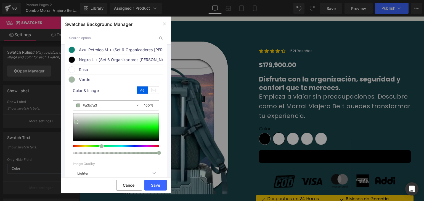
scroll to position [165, 0]
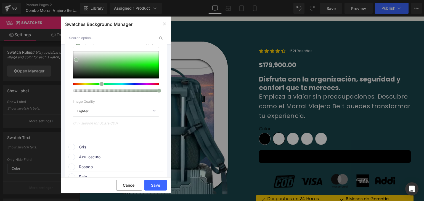
click at [156, 180] on div "Save Cancel" at bounding box center [116, 185] width 110 height 15
click at [158, 184] on button "Save" at bounding box center [155, 185] width 22 height 11
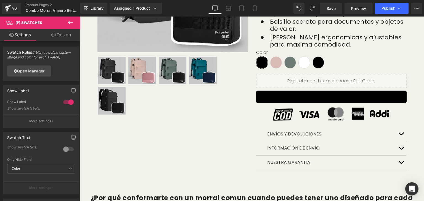
scroll to position [156, 0]
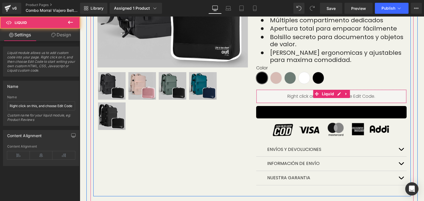
click at [361, 90] on div "Liquid" at bounding box center [331, 97] width 150 height 14
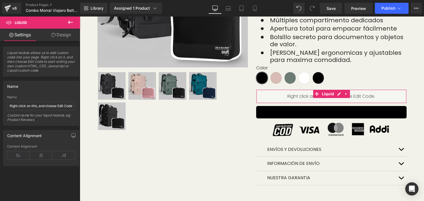
click at [60, 31] on link "Design" at bounding box center [61, 35] width 40 height 12
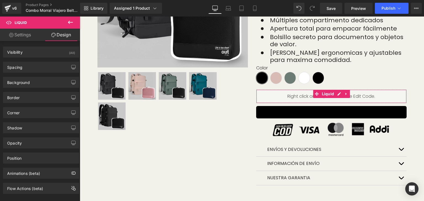
click at [18, 38] on link "Settings" at bounding box center [20, 35] width 40 height 12
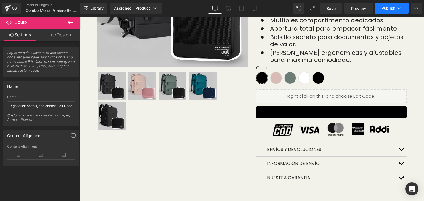
click at [382, 8] on span "Publish" at bounding box center [388, 8] width 14 height 4
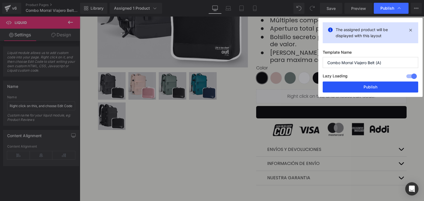
click at [367, 89] on button "Publish" at bounding box center [369, 87] width 95 height 11
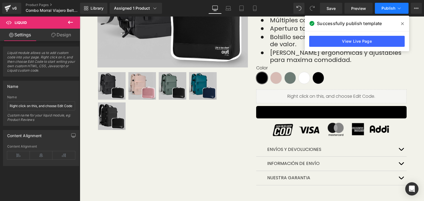
click at [387, 10] on span "Publish" at bounding box center [388, 8] width 14 height 4
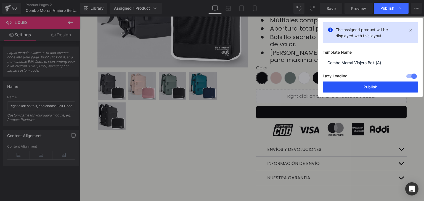
click at [381, 88] on button "Publish" at bounding box center [369, 87] width 95 height 11
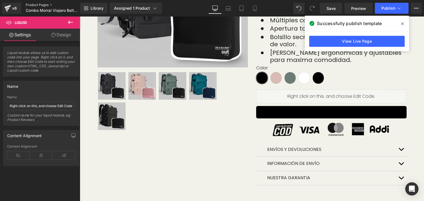
click at [40, 6] on link "Product Pages" at bounding box center [57, 5] width 63 height 4
